Goal: Task Accomplishment & Management: Use online tool/utility

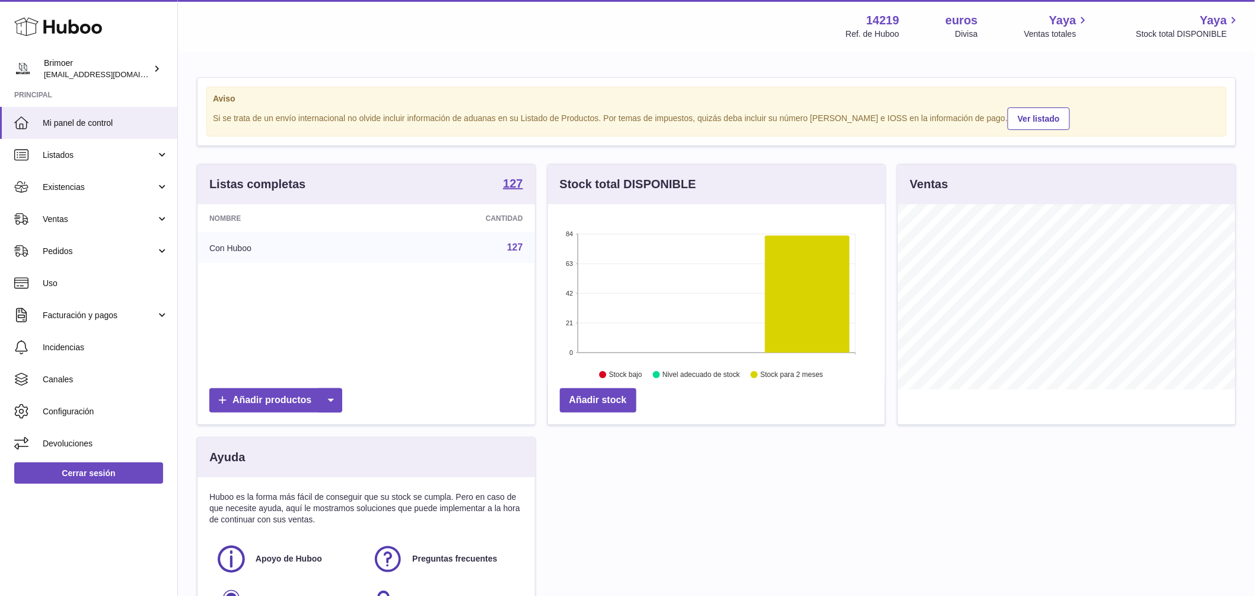
scroll to position [185, 337]
click at [124, 179] on link "Existencias" at bounding box center [88, 187] width 177 height 32
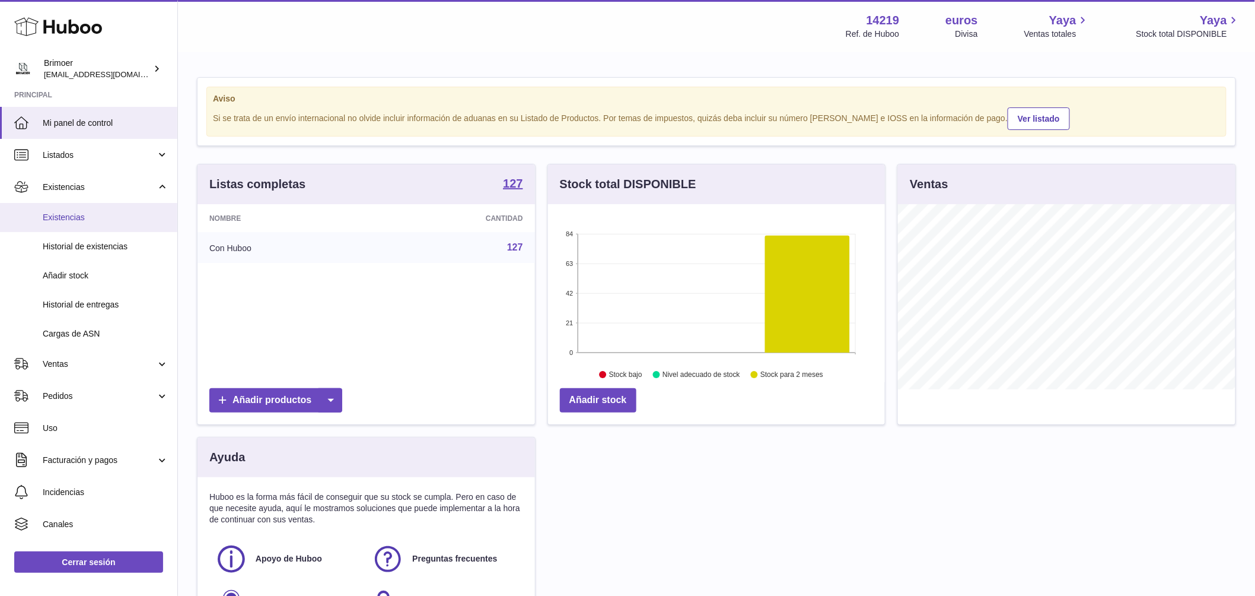
click at [61, 225] on link "Existencias" at bounding box center [88, 217] width 177 height 29
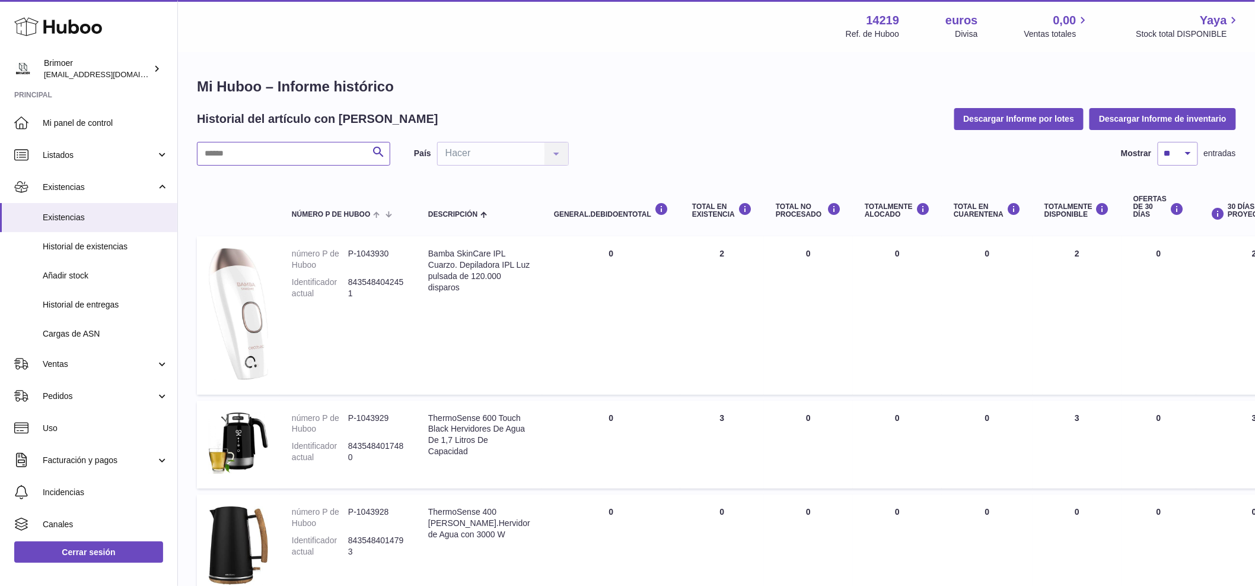
click at [279, 152] on input "text" at bounding box center [293, 154] width 193 height 24
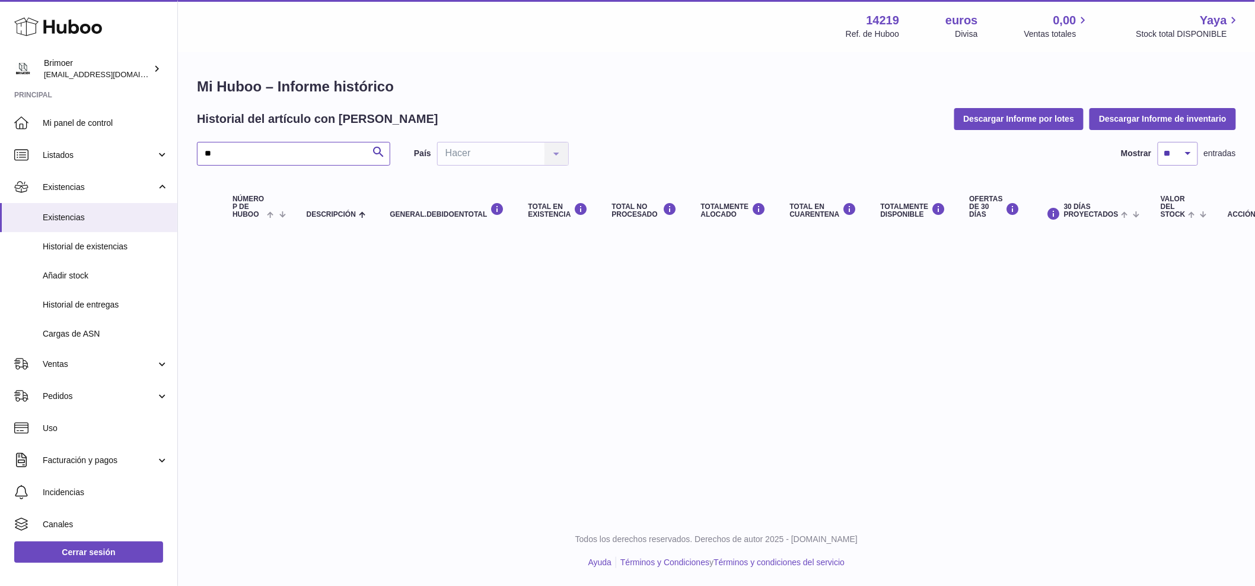
type input "*"
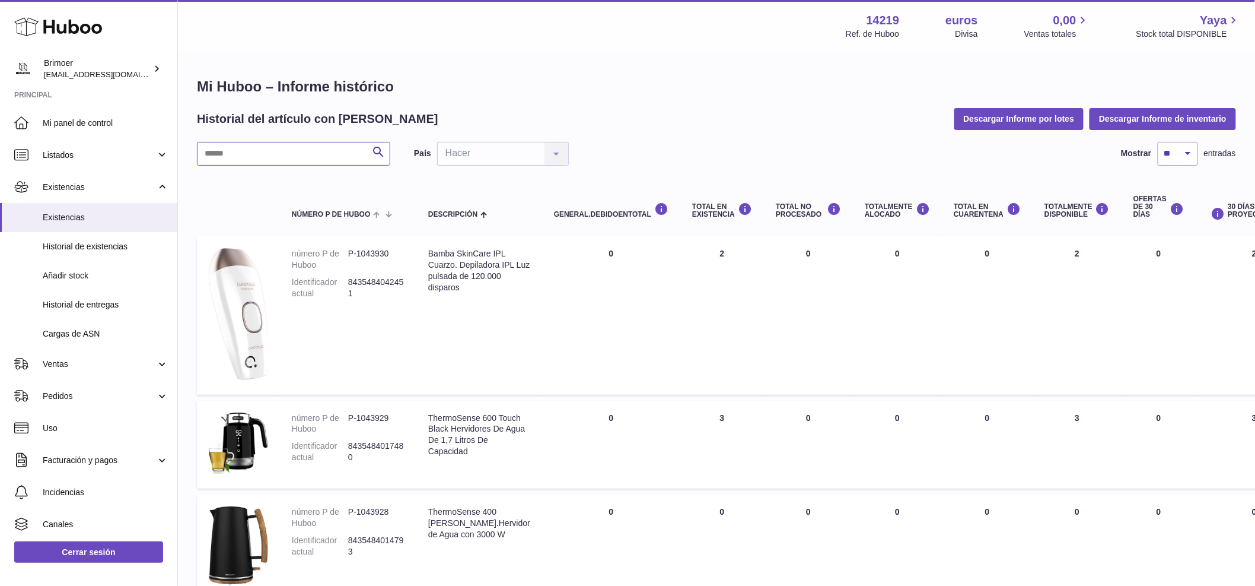
click at [261, 156] on input "text" at bounding box center [293, 154] width 193 height 24
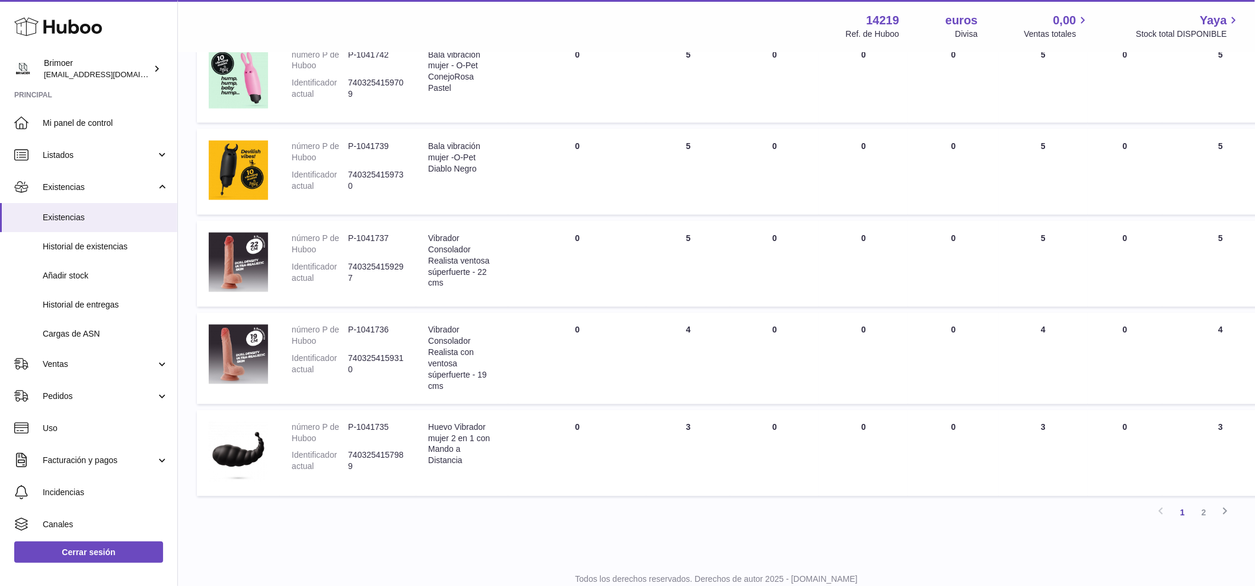
scroll to position [701, 0]
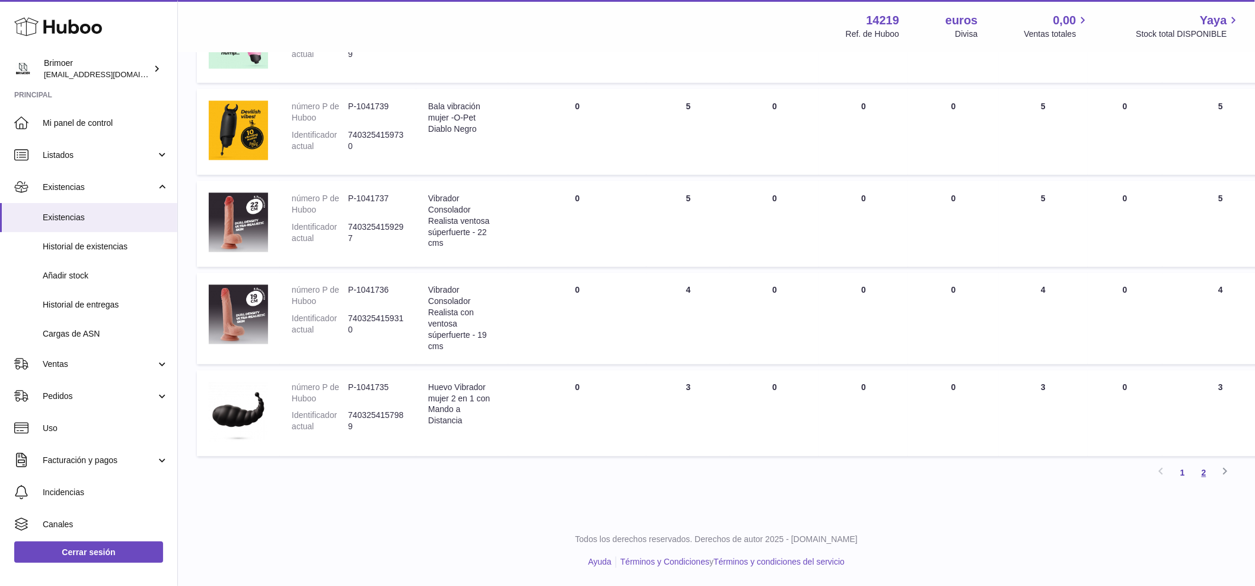
type input "***"
click at [1208, 471] on link "2" at bounding box center [1204, 472] width 21 height 21
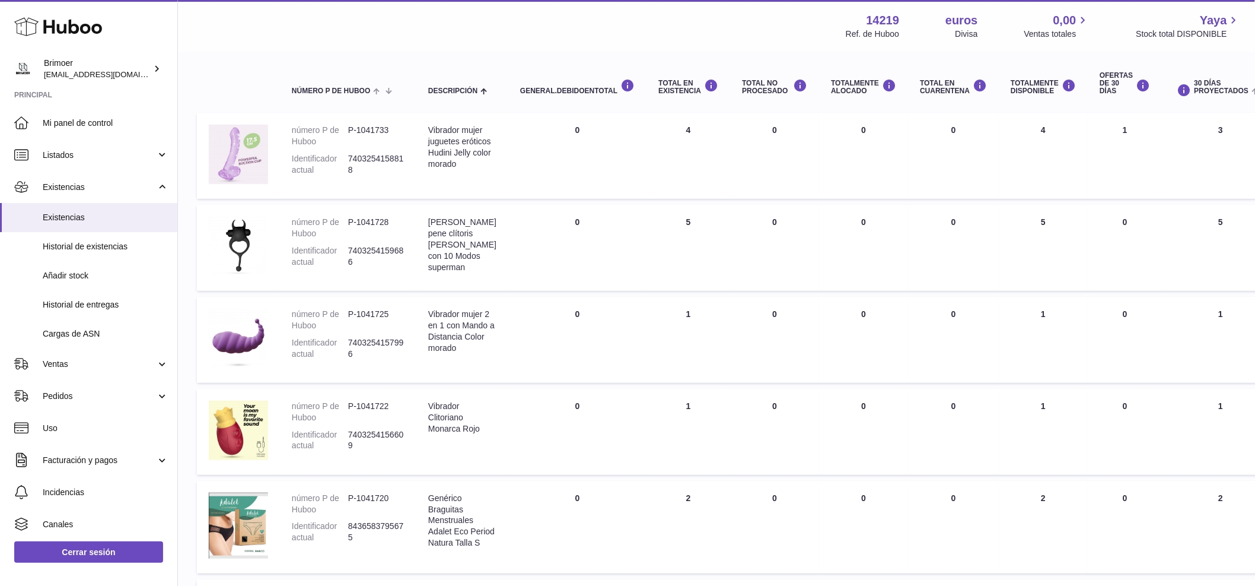
scroll to position [134, 0]
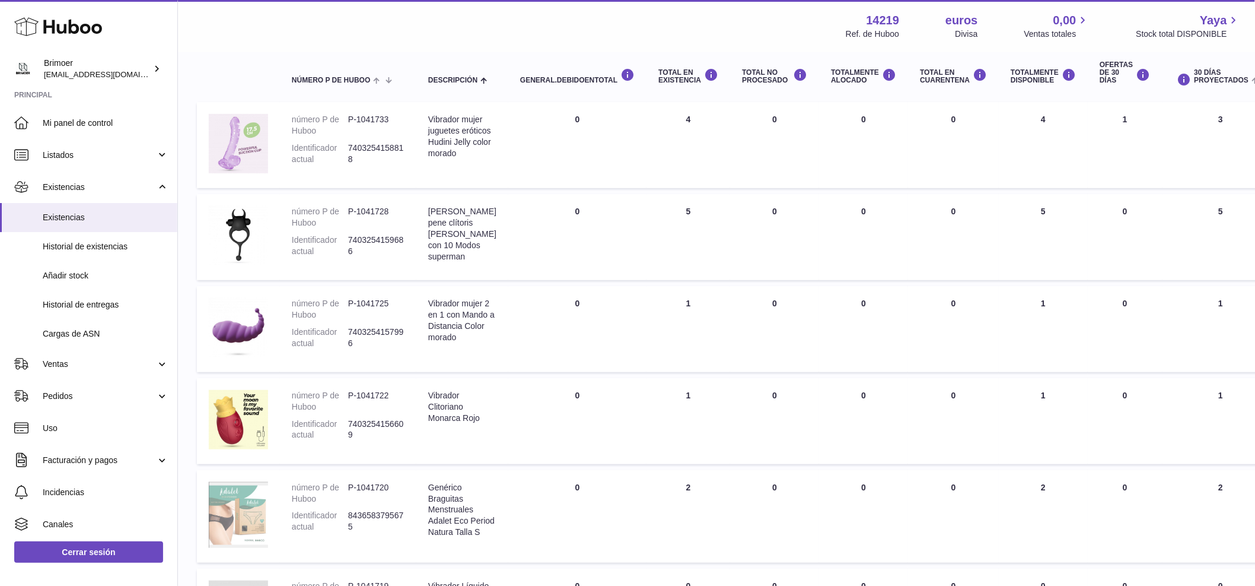
click at [228, 523] on img at bounding box center [238, 515] width 59 height 66
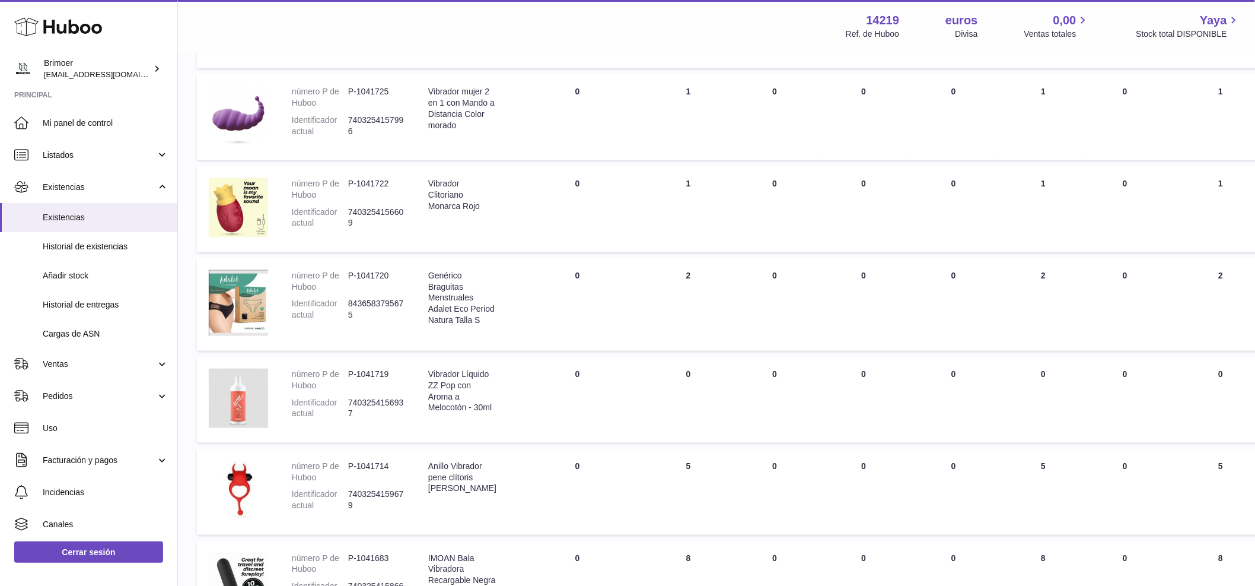
scroll to position [361, 0]
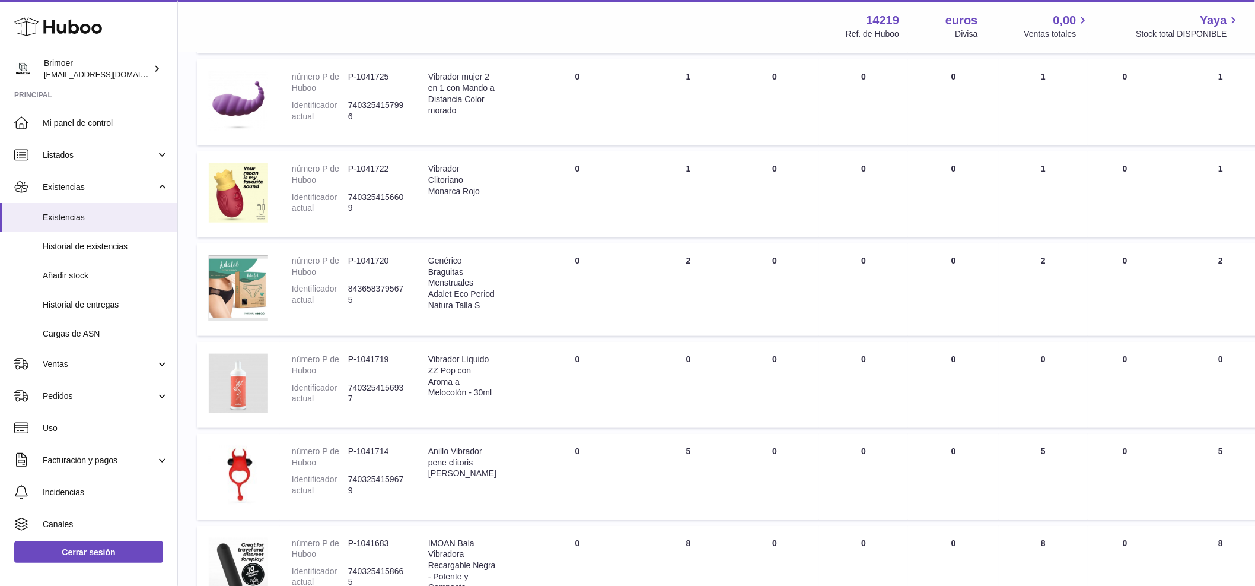
click at [677, 259] on td "Total en EXISTENCIA 2" at bounding box center [689, 289] width 84 height 93
click at [682, 259] on td "Total en EXISTENCIA 2" at bounding box center [689, 289] width 84 height 93
drag, startPoint x: 348, startPoint y: 297, endPoint x: 358, endPoint y: 296, distance: 9.5
click at [358, 296] on dd "8436583795675" at bounding box center [376, 294] width 56 height 23
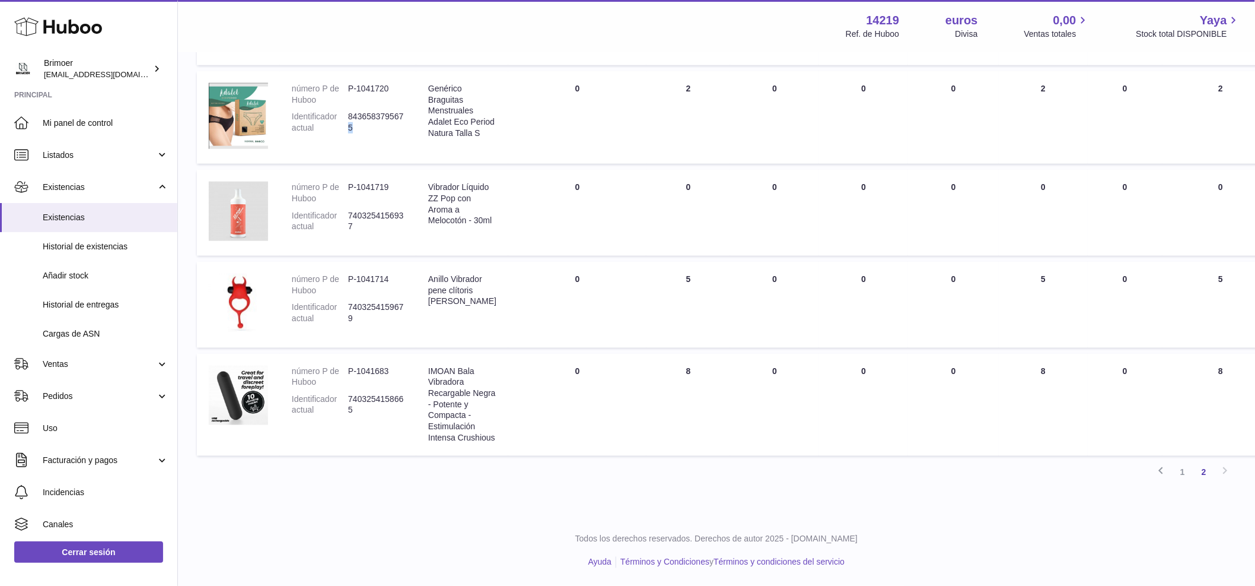
scroll to position [0, 0]
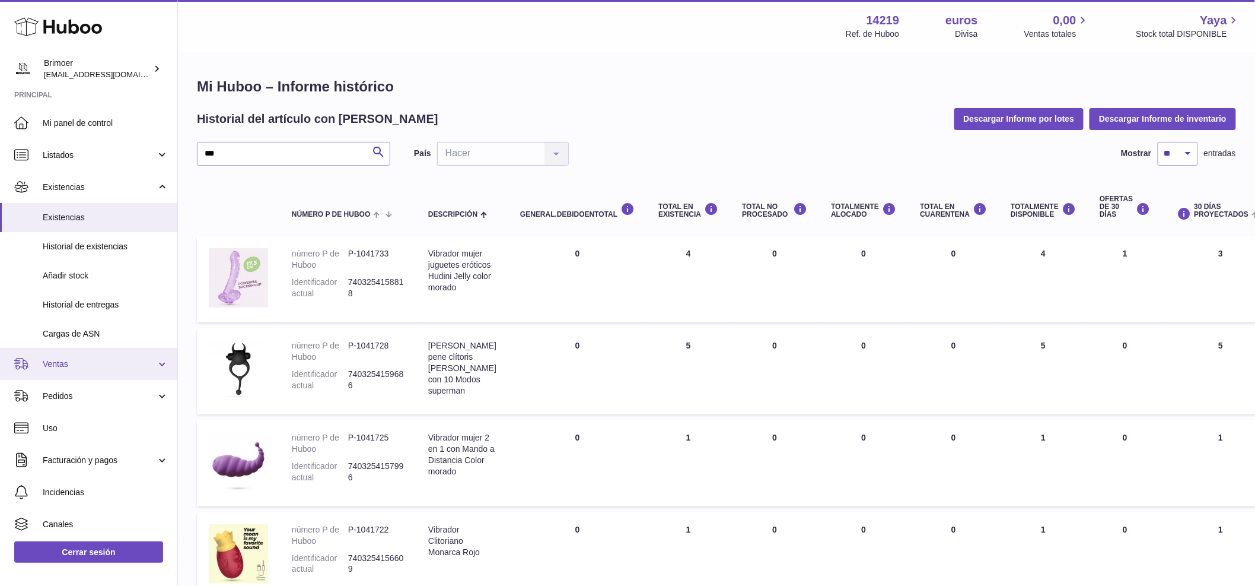
click at [153, 364] on span "Ventas" at bounding box center [99, 363] width 113 height 11
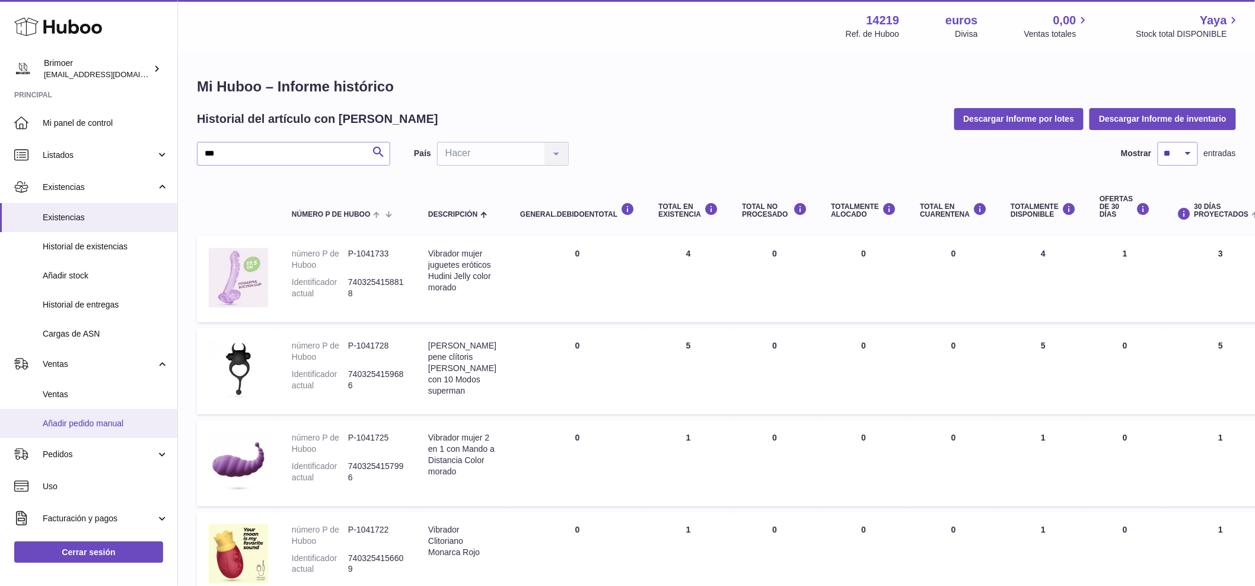
click at [111, 424] on font "Añadir pedido manual" at bounding box center [83, 422] width 81 height 9
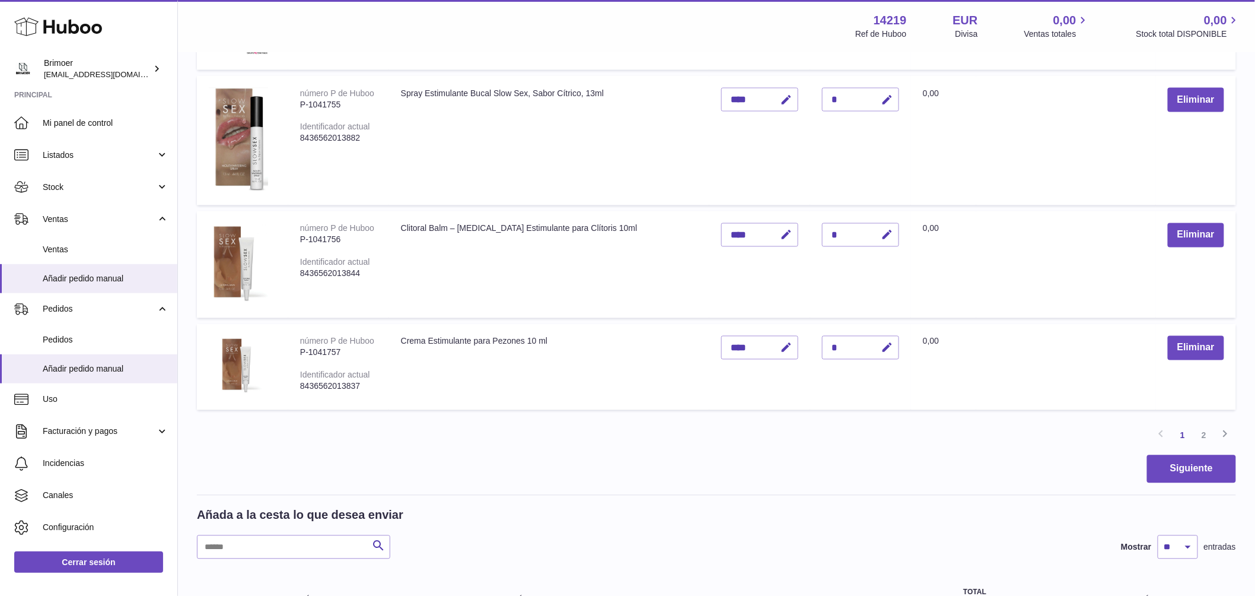
scroll to position [844, 0]
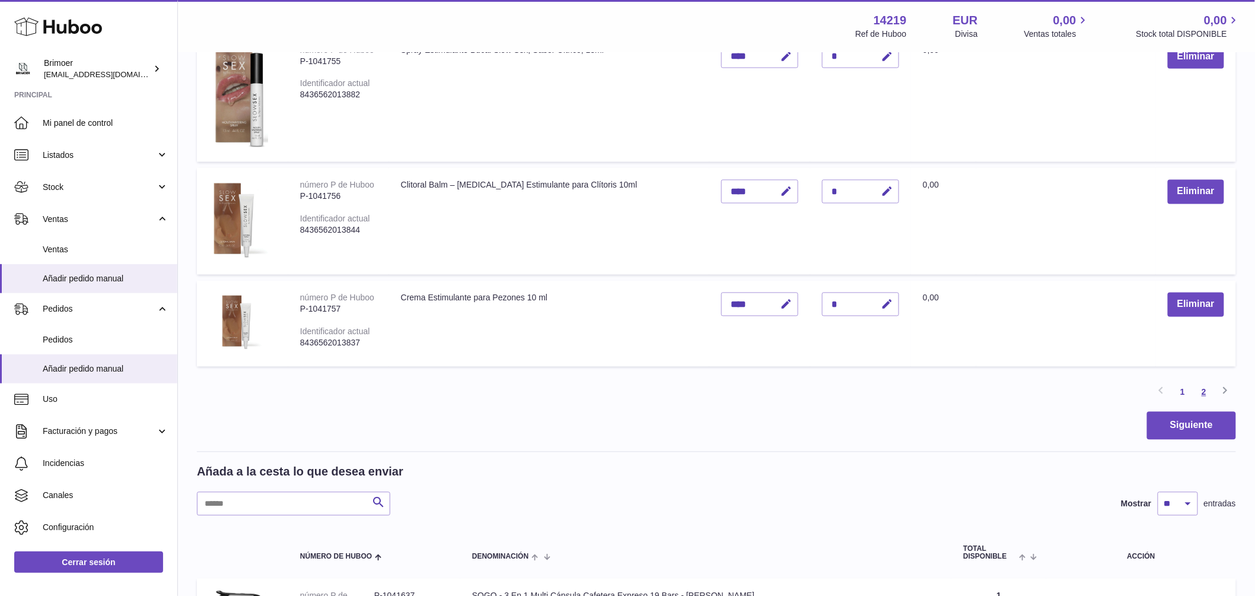
click at [1207, 390] on link "2" at bounding box center [1204, 391] width 21 height 21
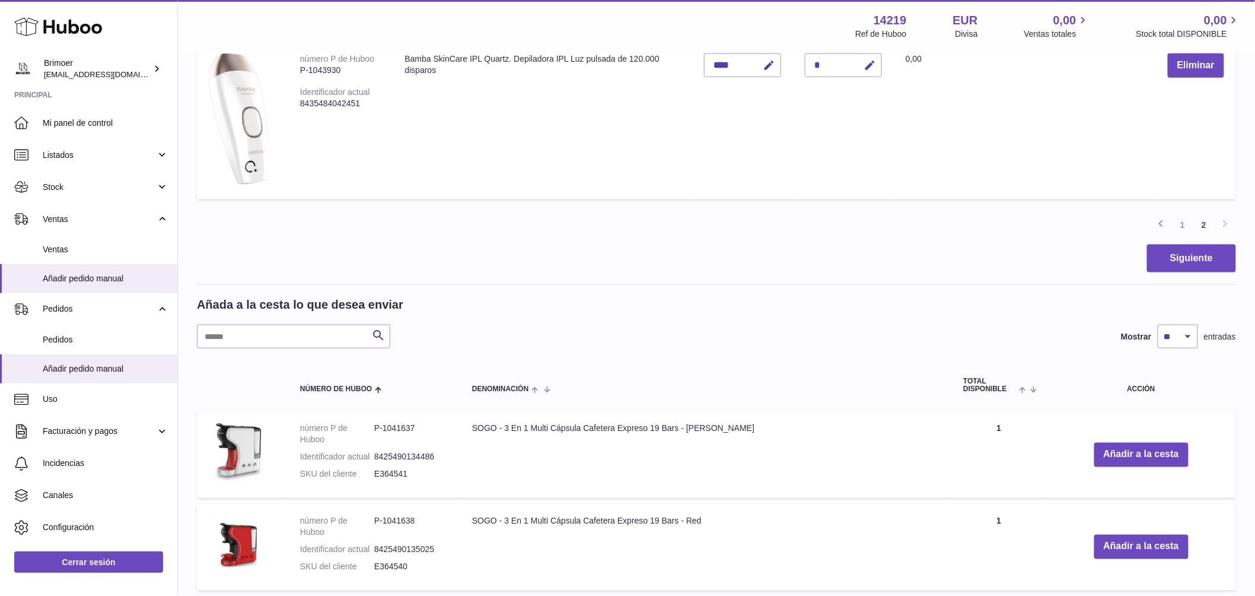
scroll to position [790, 0]
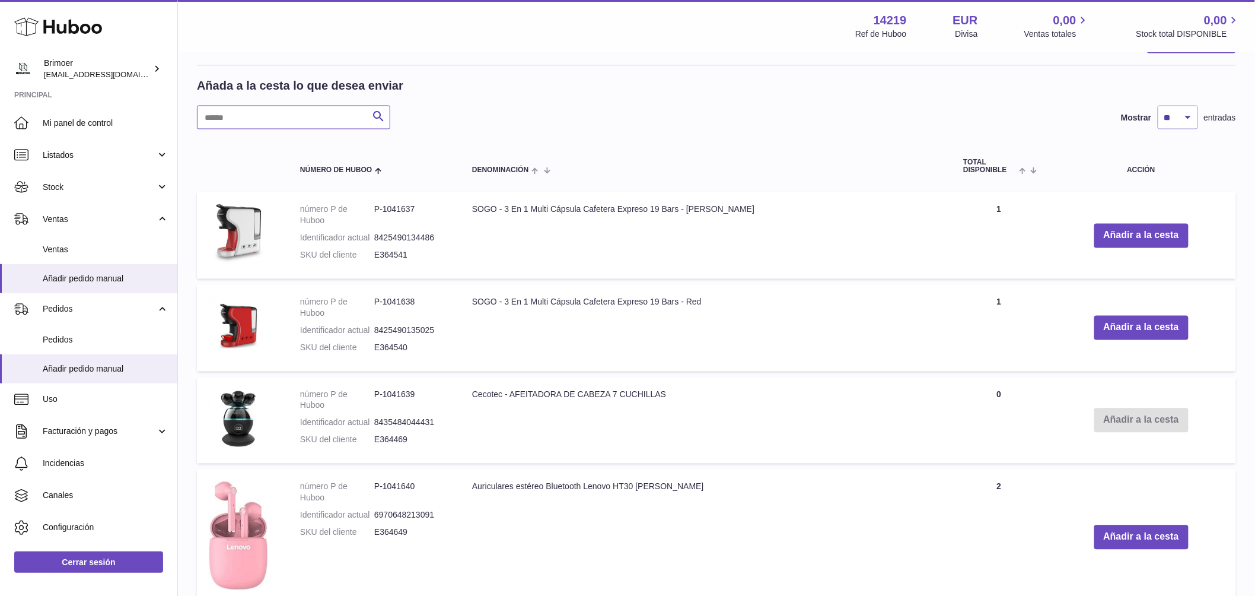
click at [228, 115] on input "text" at bounding box center [293, 118] width 193 height 24
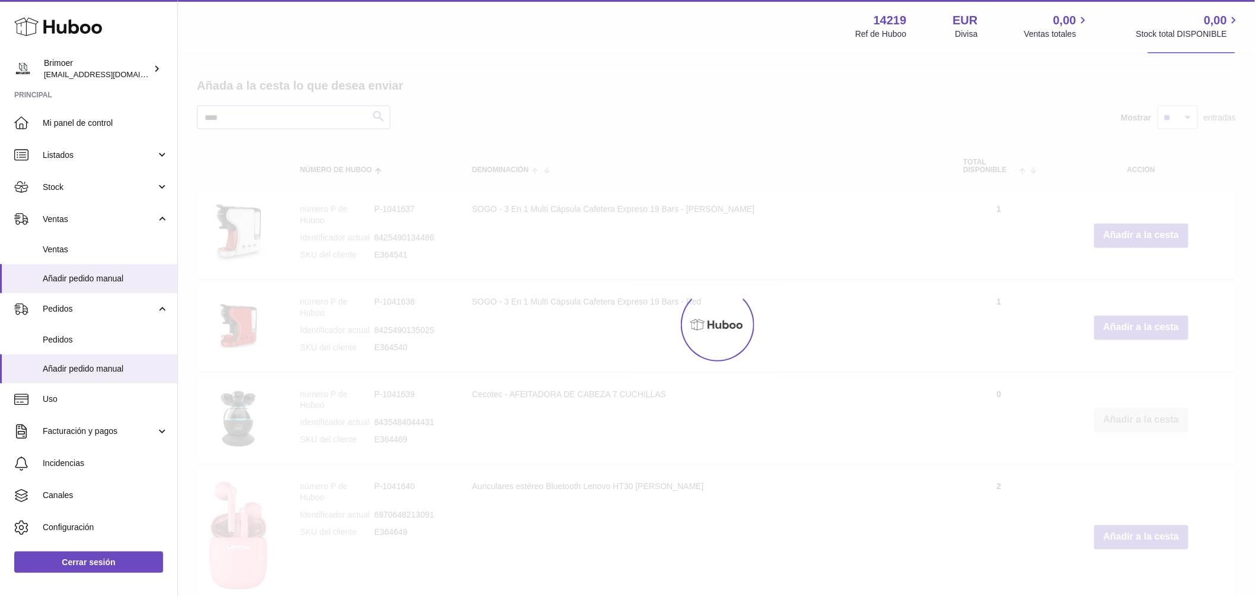
scroll to position [604, 0]
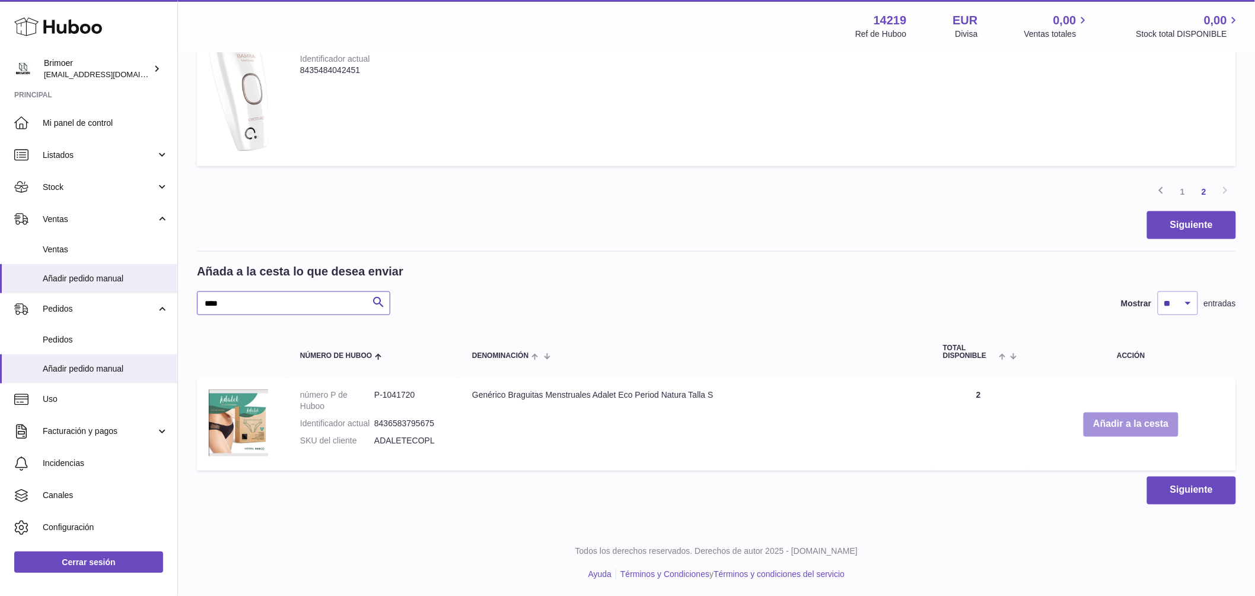
type input "****"
click at [1134, 424] on button "Añadir a la cesta" at bounding box center [1131, 424] width 94 height 24
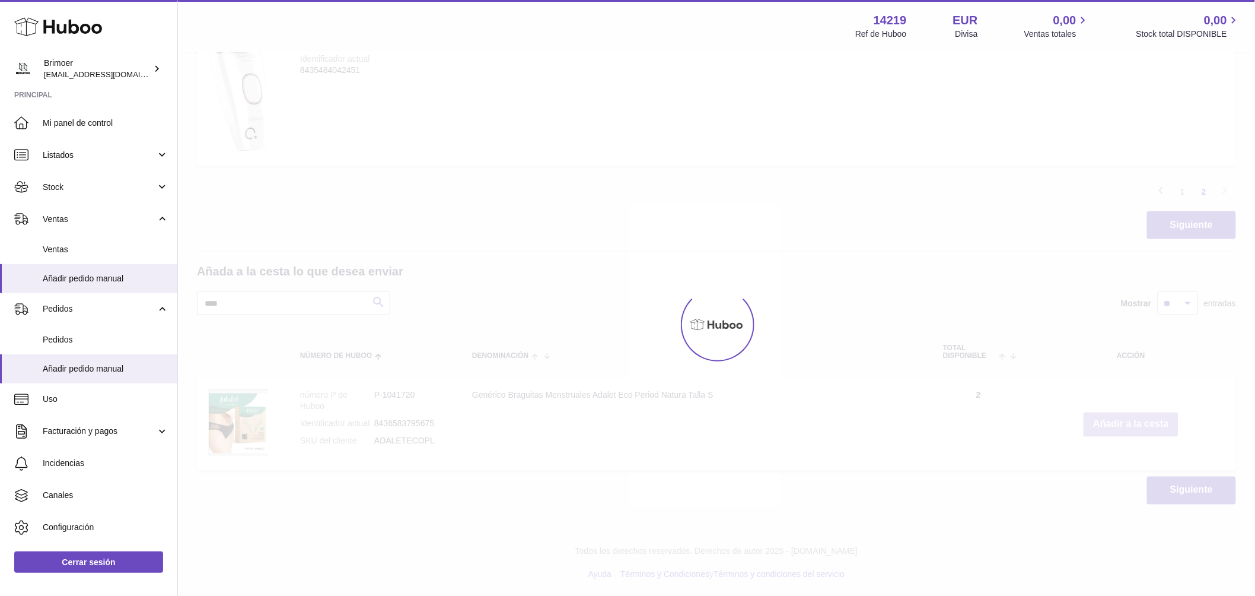
scroll to position [696, 0]
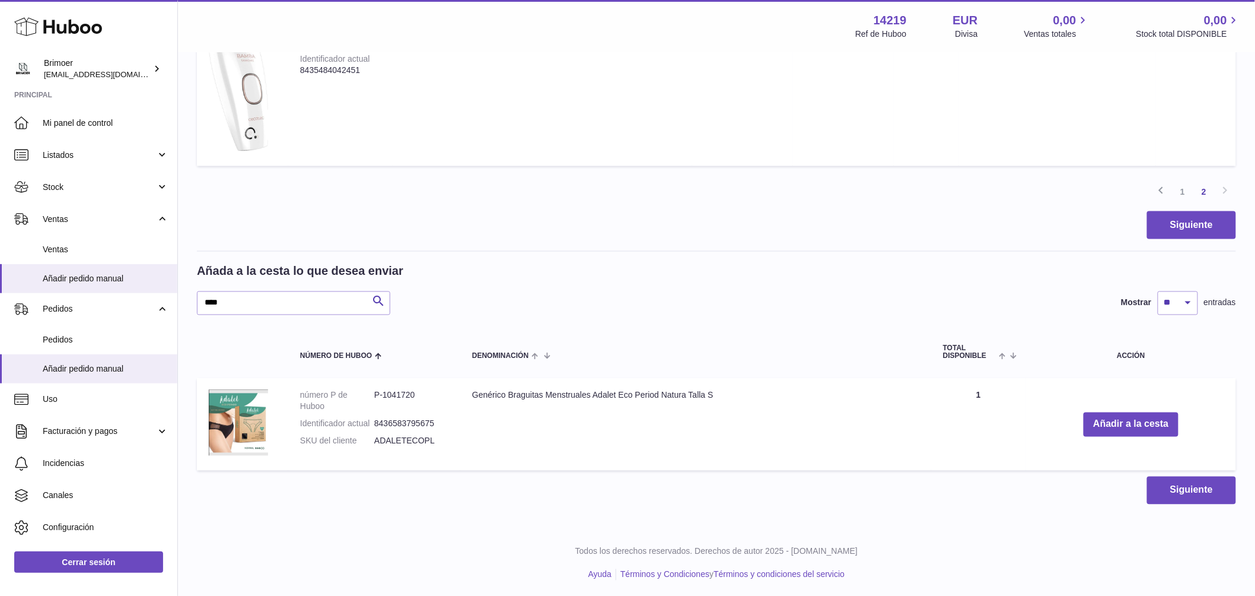
click at [400, 441] on dd "ADALETECOPL" at bounding box center [411, 440] width 74 height 11
drag, startPoint x: 412, startPoint y: 441, endPoint x: 375, endPoint y: 442, distance: 37.4
click at [375, 442] on dd "ADALETECOPL" at bounding box center [411, 440] width 74 height 11
click at [399, 441] on dd "ADALETECOPL" at bounding box center [411, 440] width 74 height 11
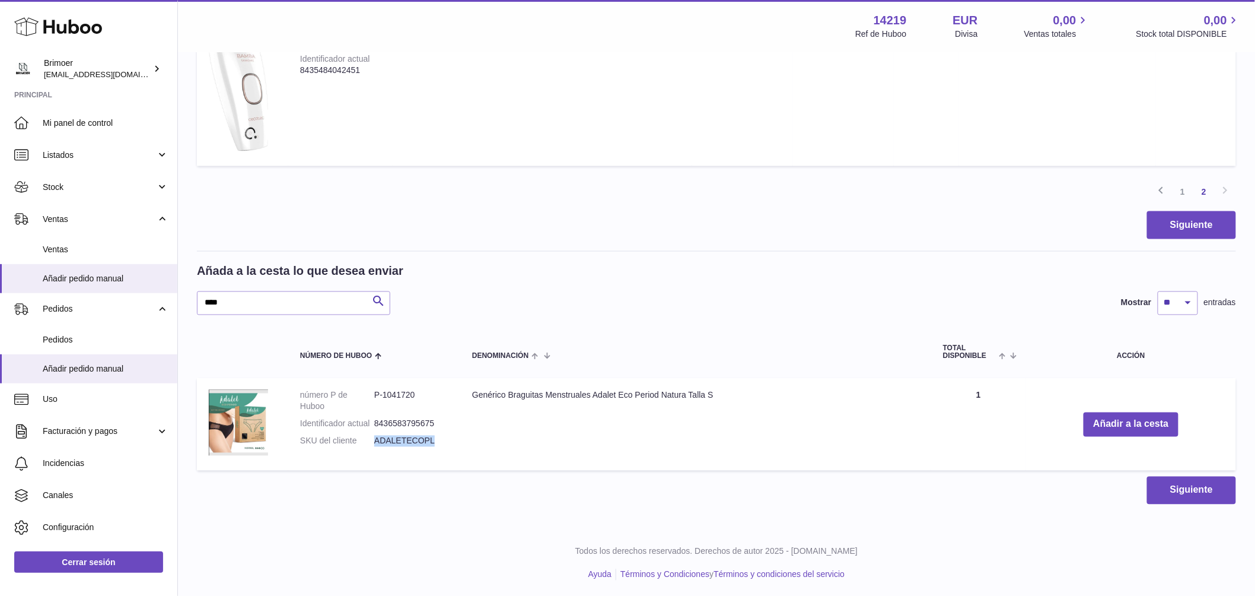
drag, startPoint x: 473, startPoint y: 395, endPoint x: 686, endPoint y: 397, distance: 213.0
click at [686, 397] on td "Genérico Braguitas Menstruales Adalet Eco Period Natura Talla S" at bounding box center [695, 424] width 471 height 93
copy td "Genérico Braguitas Menstruales Adalet Eco Period Natura"
